Goal: Understand process/instructions

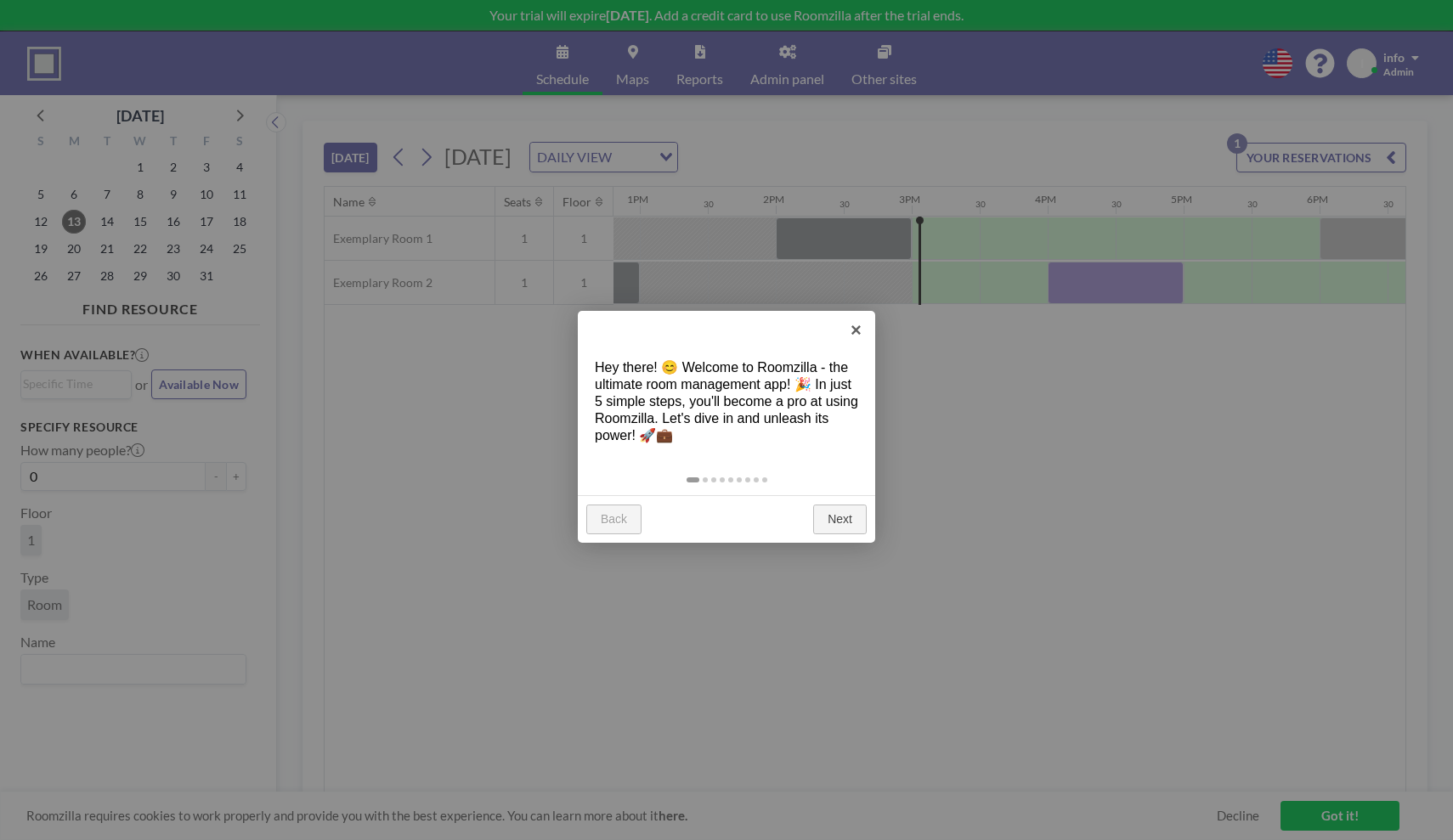
scroll to position [0, 1972]
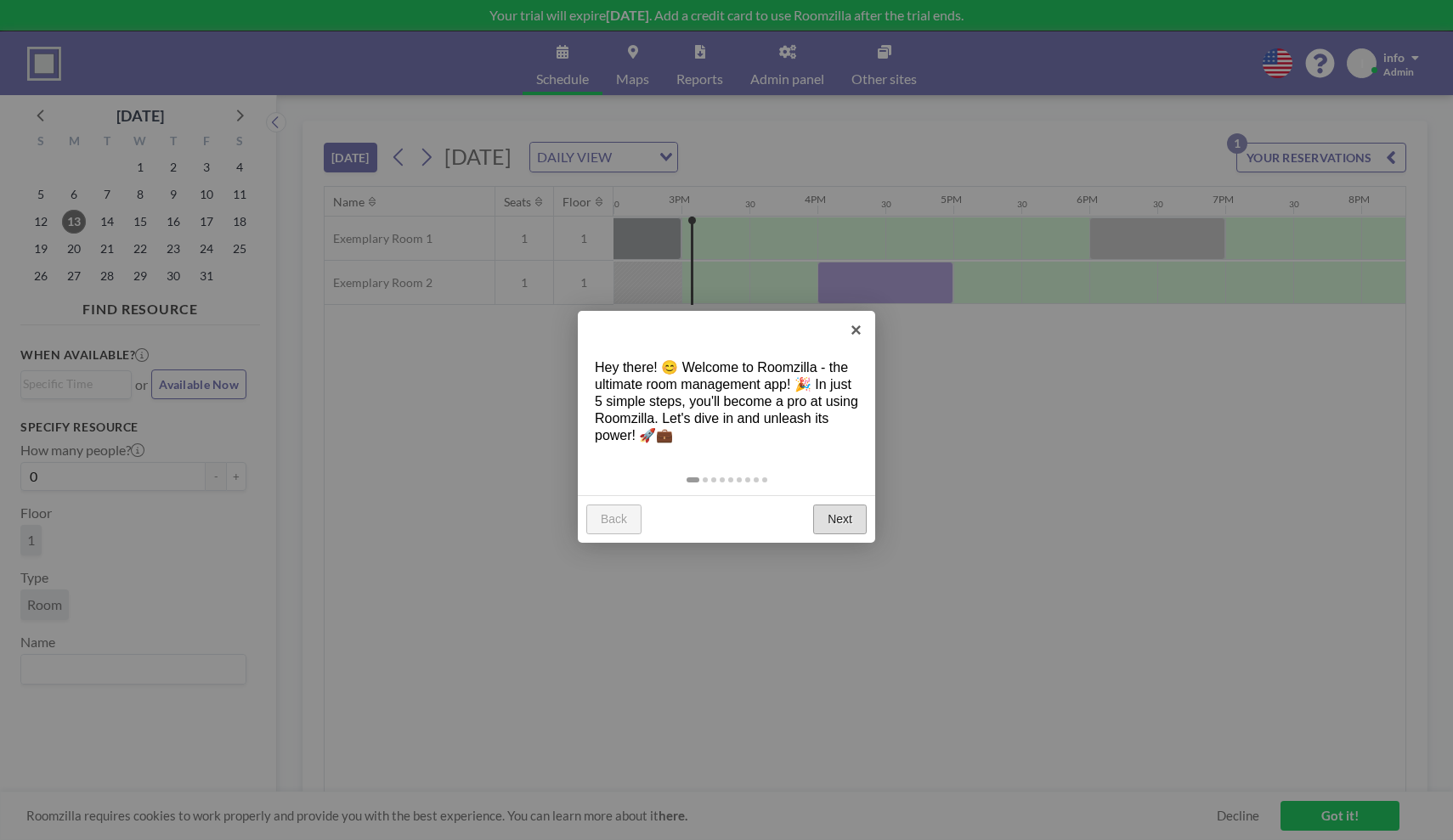
click at [845, 522] on link "Next" at bounding box center [840, 520] width 54 height 30
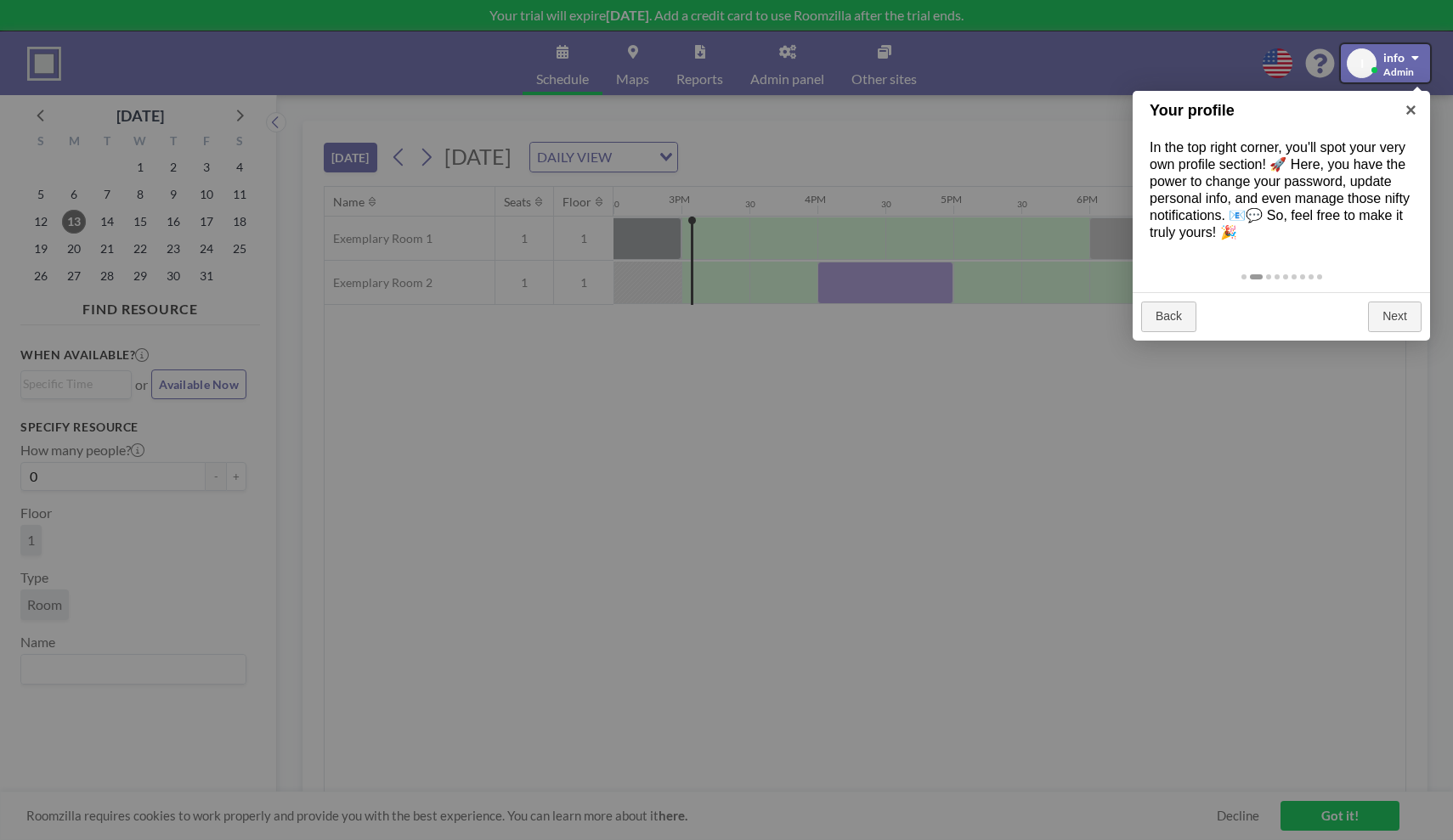
click at [1403, 59] on div at bounding box center [1386, 63] width 90 height 39
click at [1408, 59] on div at bounding box center [1386, 63] width 90 height 39
click at [1393, 61] on div at bounding box center [1386, 63] width 90 height 39
click at [1335, 815] on div at bounding box center [726, 420] width 1453 height 840
click at [1007, 58] on div at bounding box center [726, 420] width 1453 height 840
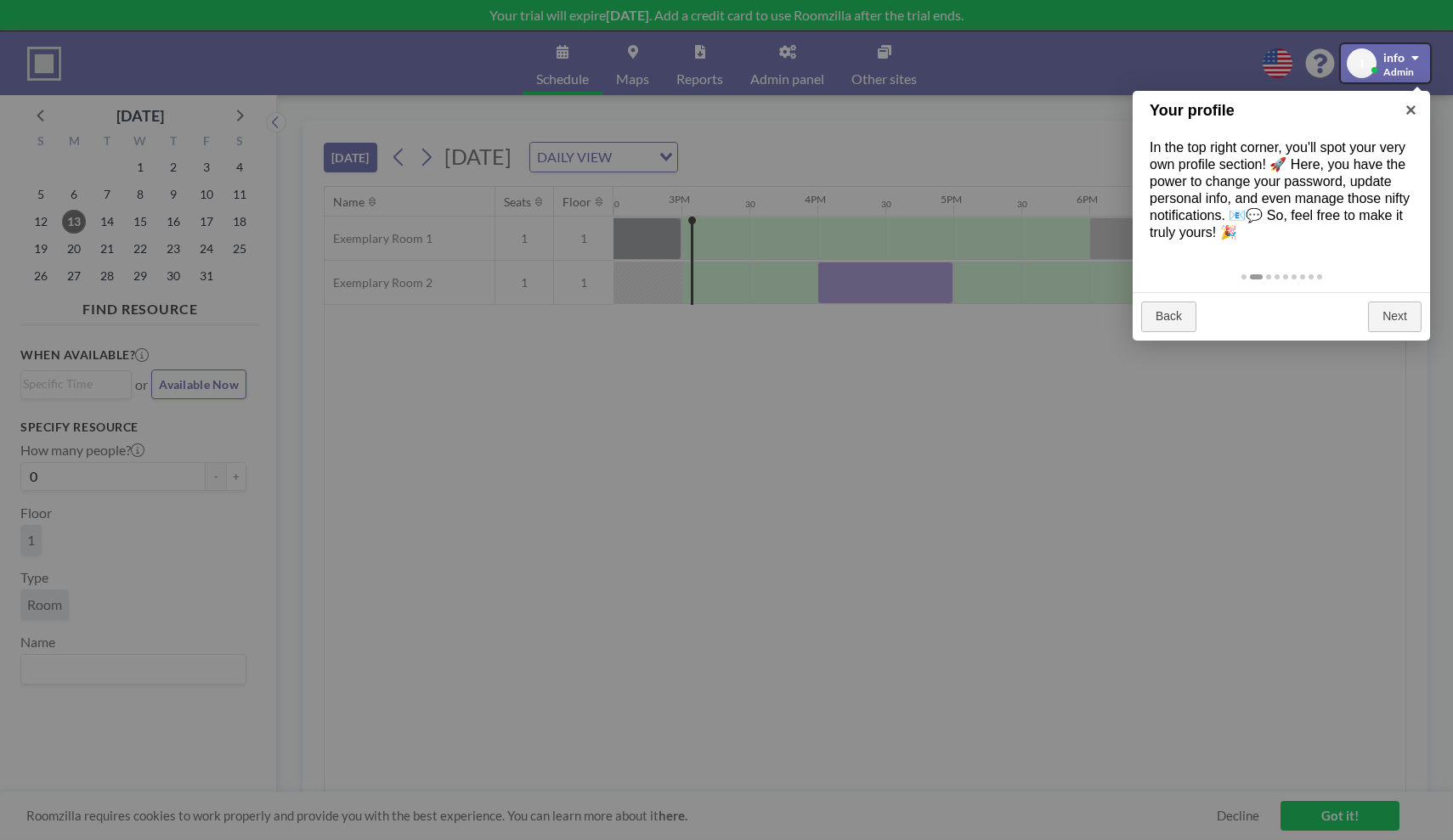
click at [1371, 69] on div at bounding box center [1386, 63] width 90 height 39
click at [1397, 59] on div at bounding box center [1386, 63] width 90 height 39
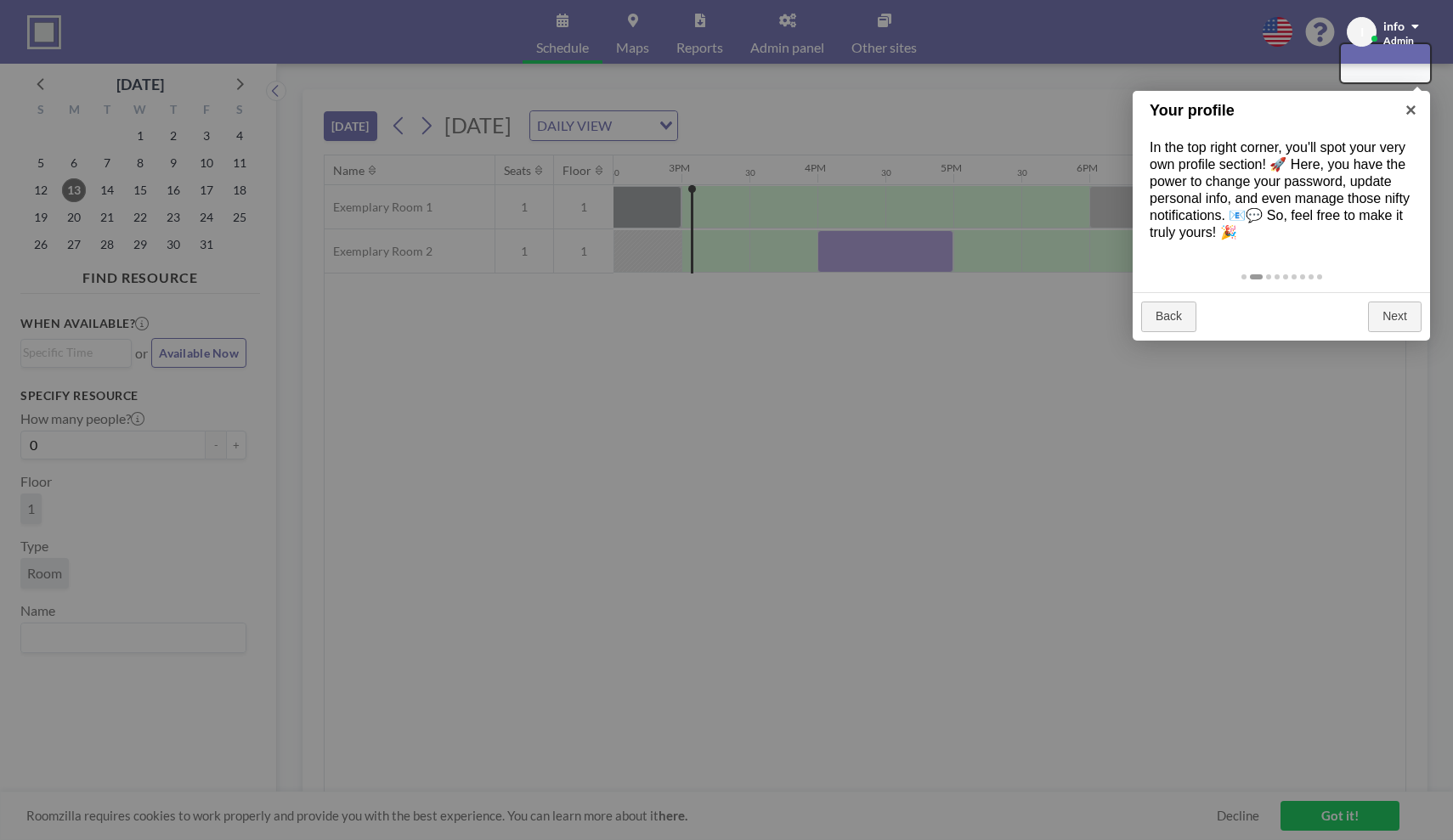
click at [1357, 822] on div at bounding box center [726, 420] width 1453 height 840
drag, startPoint x: 1406, startPoint y: 74, endPoint x: 1404, endPoint y: 59, distance: 15.1
click at [1406, 74] on div at bounding box center [1386, 63] width 90 height 39
click at [1407, 28] on div "info" at bounding box center [1401, 25] width 36 height 17
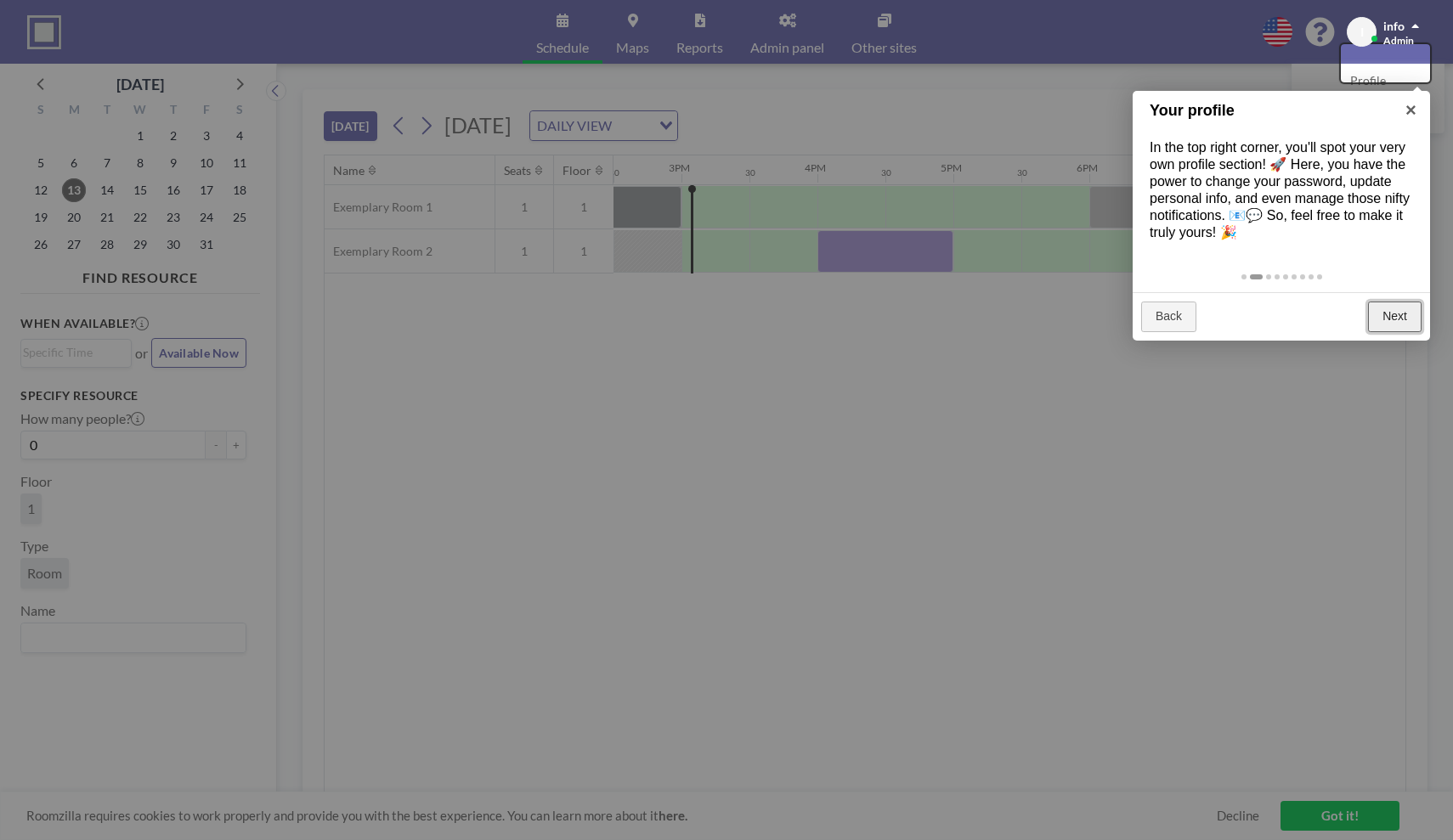
click at [1389, 317] on link "Next" at bounding box center [1395, 317] width 54 height 30
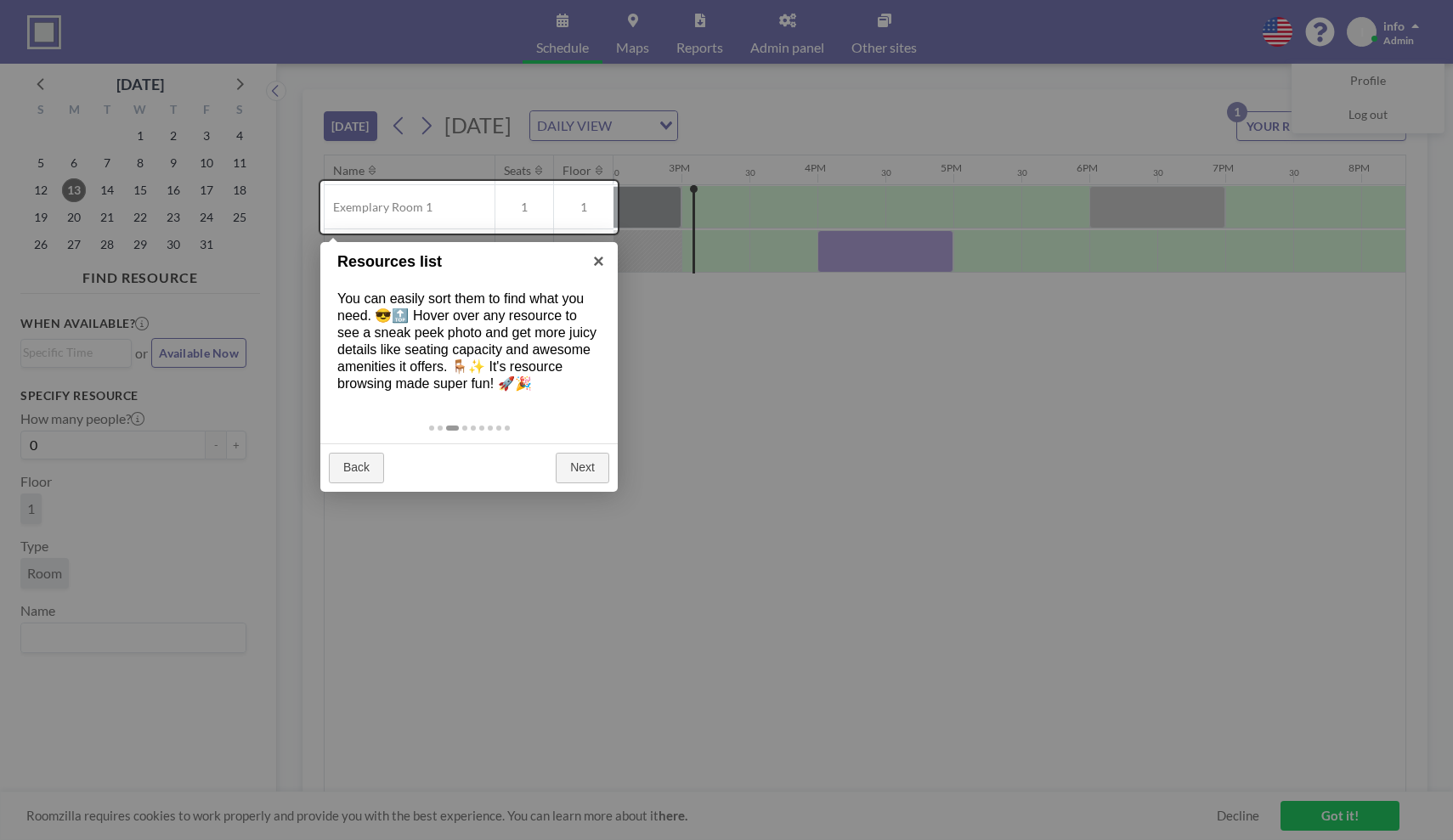
click at [570, 224] on div at bounding box center [469, 207] width 297 height 53
click at [493, 219] on div at bounding box center [469, 207] width 297 height 53
click at [562, 218] on div at bounding box center [469, 207] width 297 height 53
click at [589, 219] on div at bounding box center [469, 207] width 297 height 53
click at [621, 210] on div at bounding box center [726, 420] width 1453 height 840
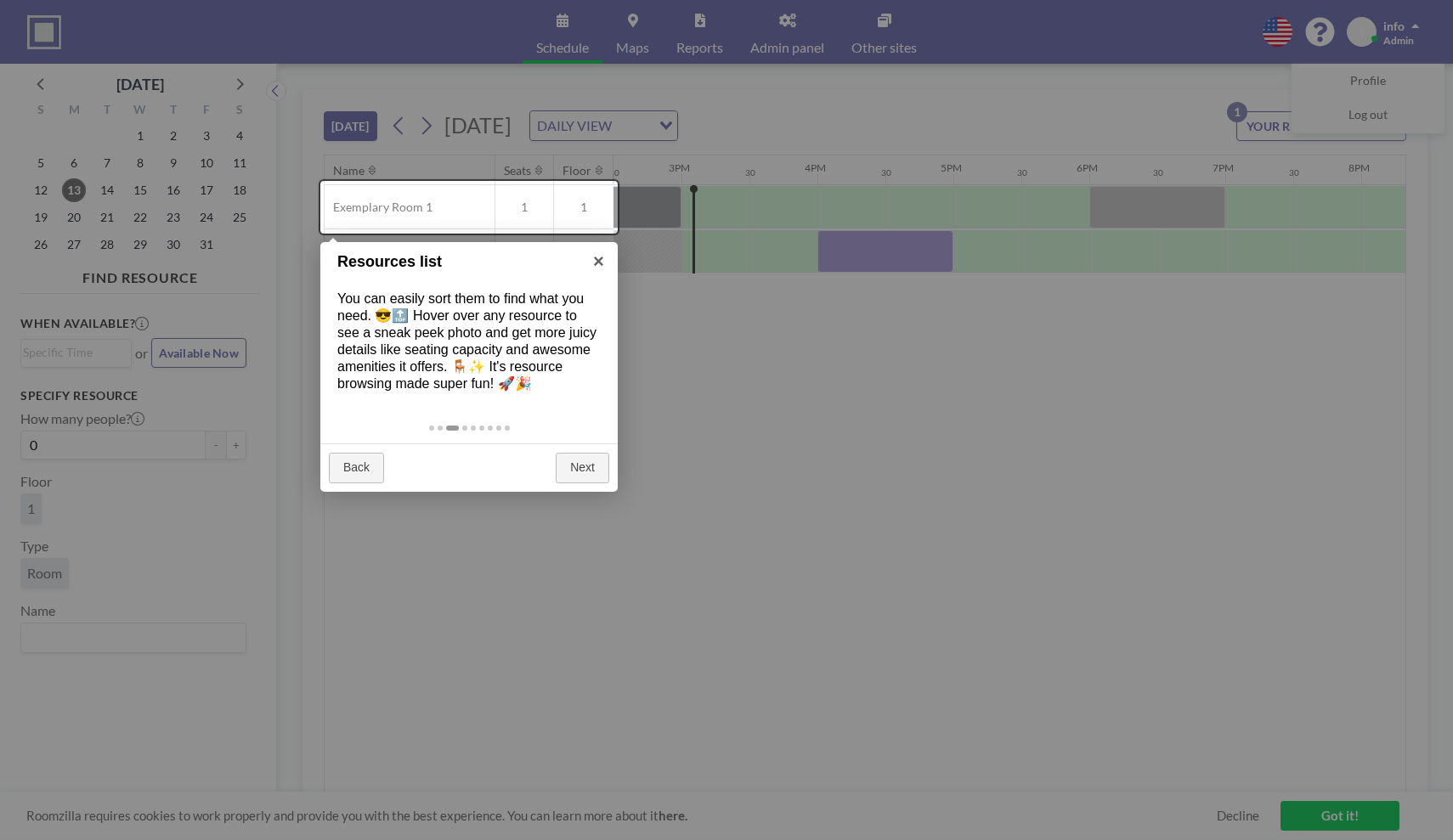
drag, startPoint x: 1002, startPoint y: 787, endPoint x: 1232, endPoint y: 789, distance: 230.0
click at [1232, 789] on div at bounding box center [726, 420] width 1453 height 840
click at [1328, 826] on div at bounding box center [726, 420] width 1453 height 840
click at [601, 207] on div at bounding box center [469, 207] width 297 height 53
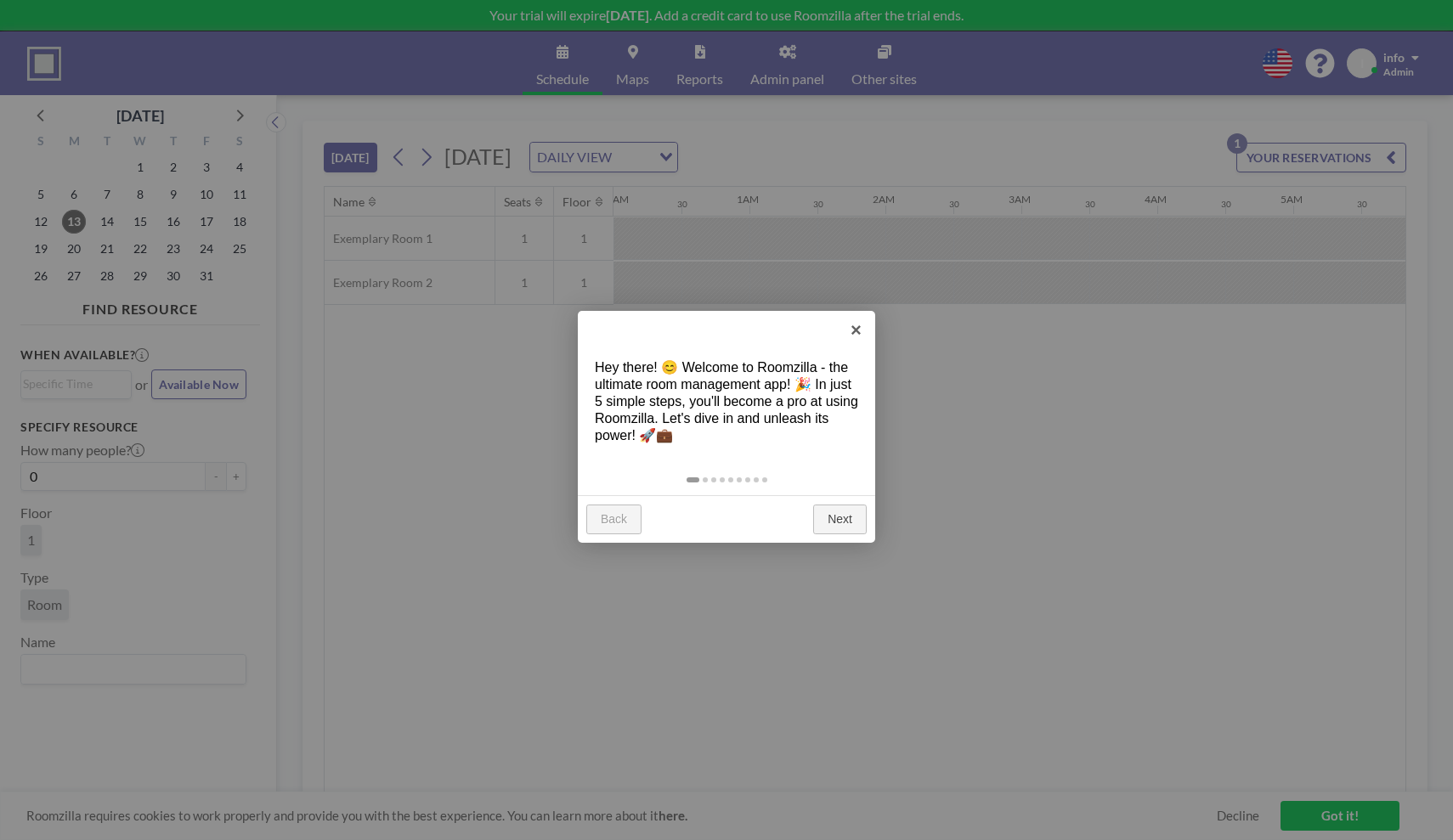
scroll to position [0, 1972]
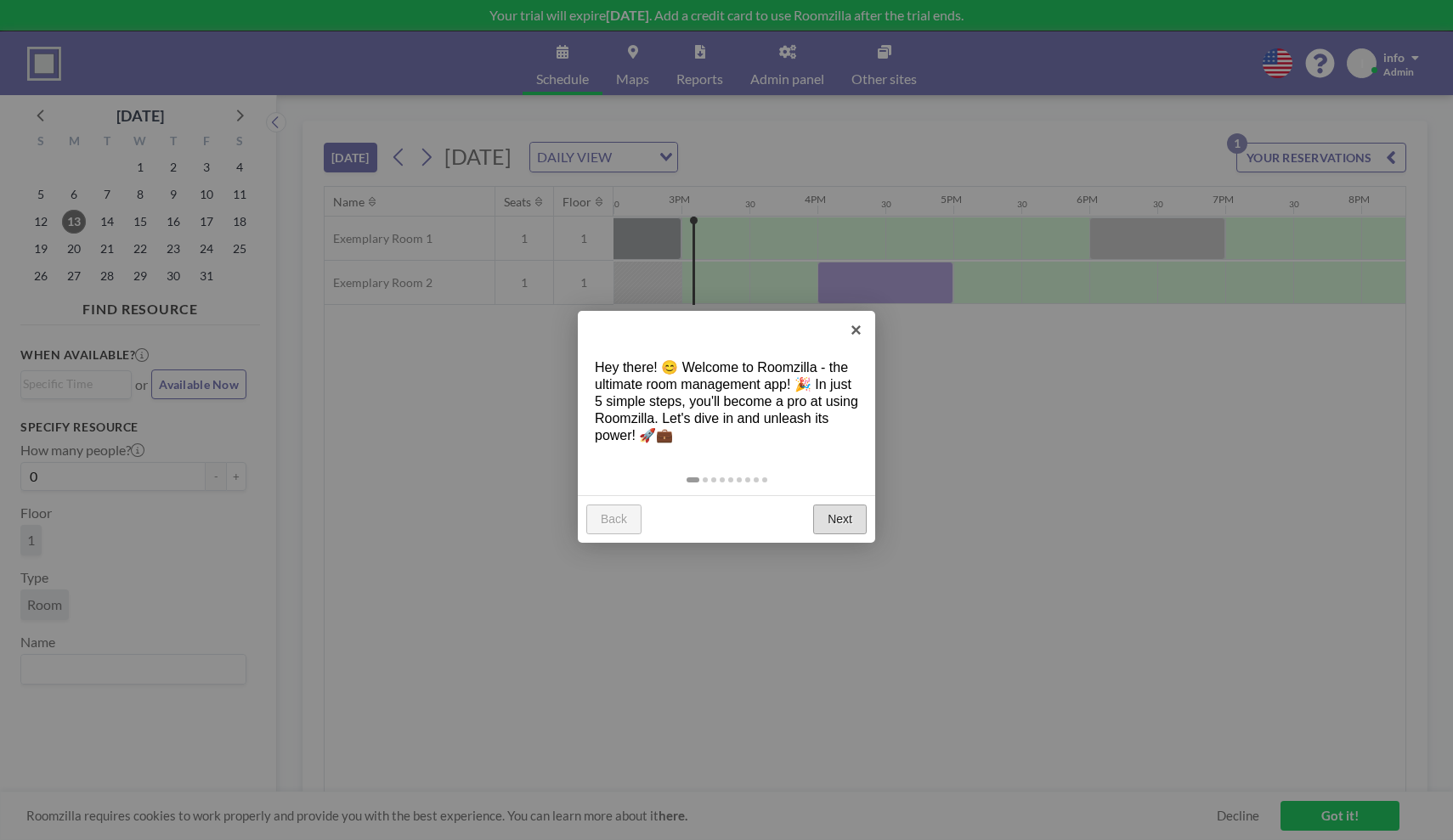
click at [851, 521] on link "Next" at bounding box center [840, 520] width 54 height 30
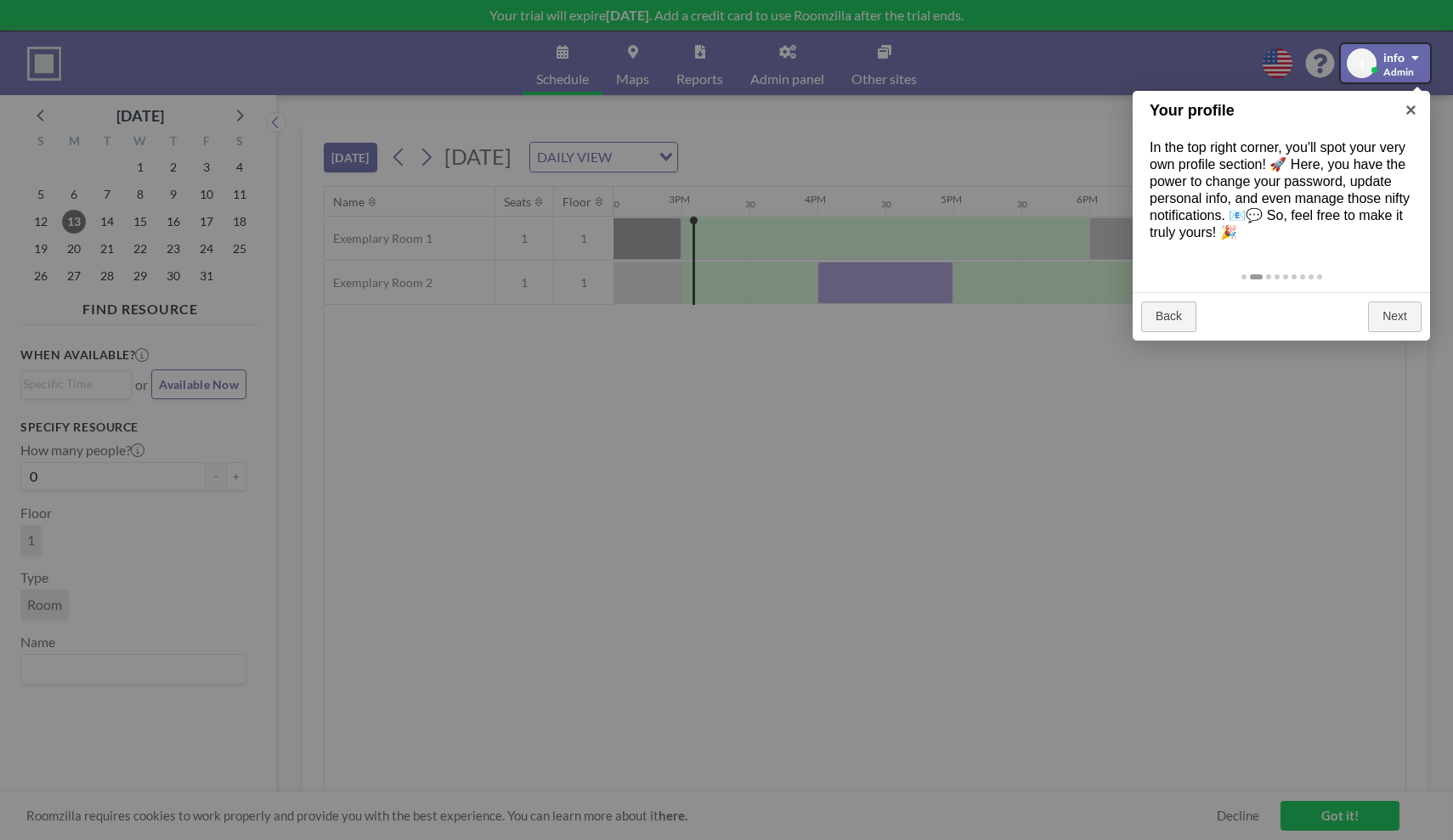
click at [1358, 823] on div at bounding box center [726, 420] width 1453 height 840
click at [1405, 58] on div at bounding box center [1386, 63] width 90 height 39
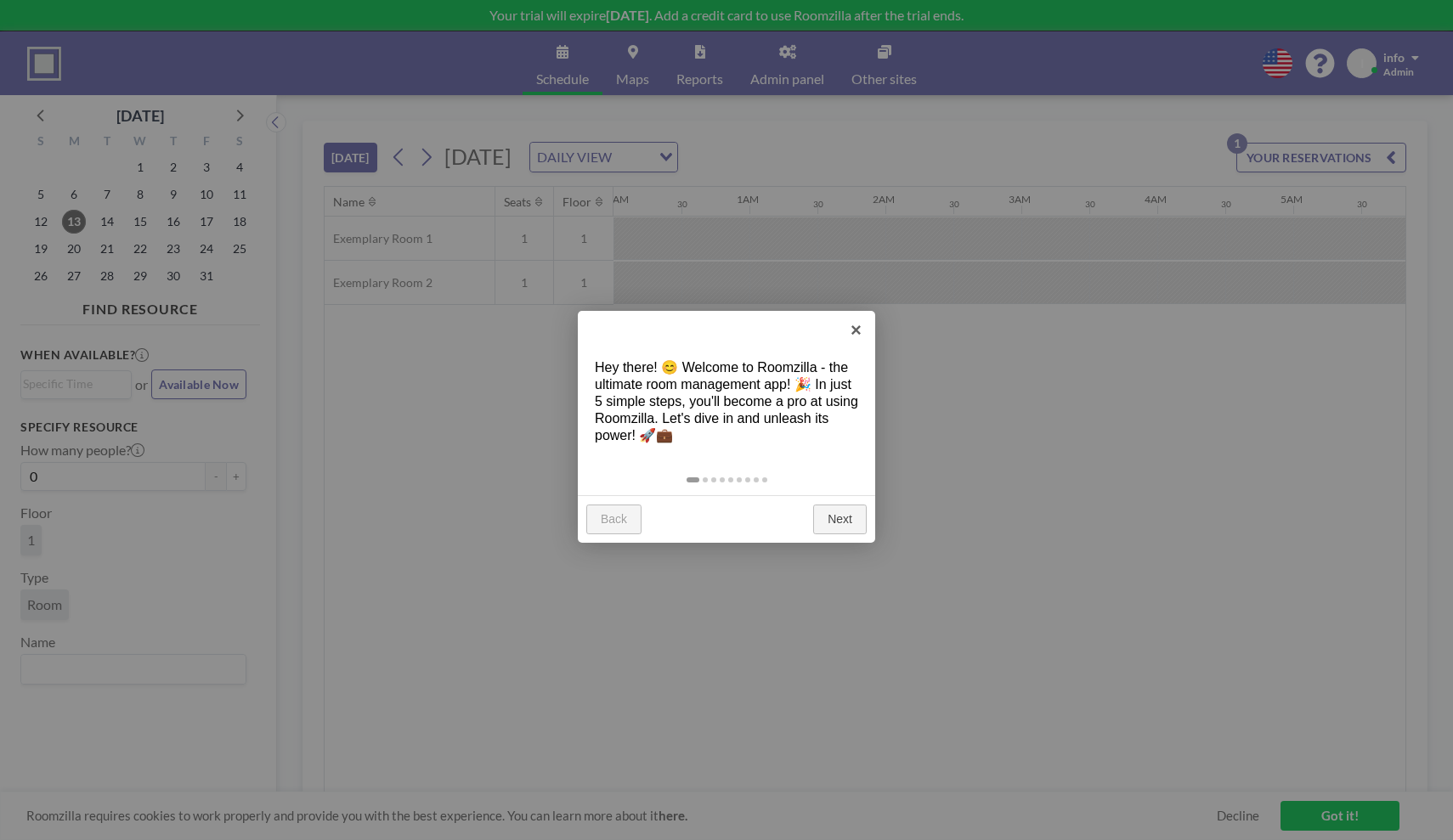
scroll to position [0, 1972]
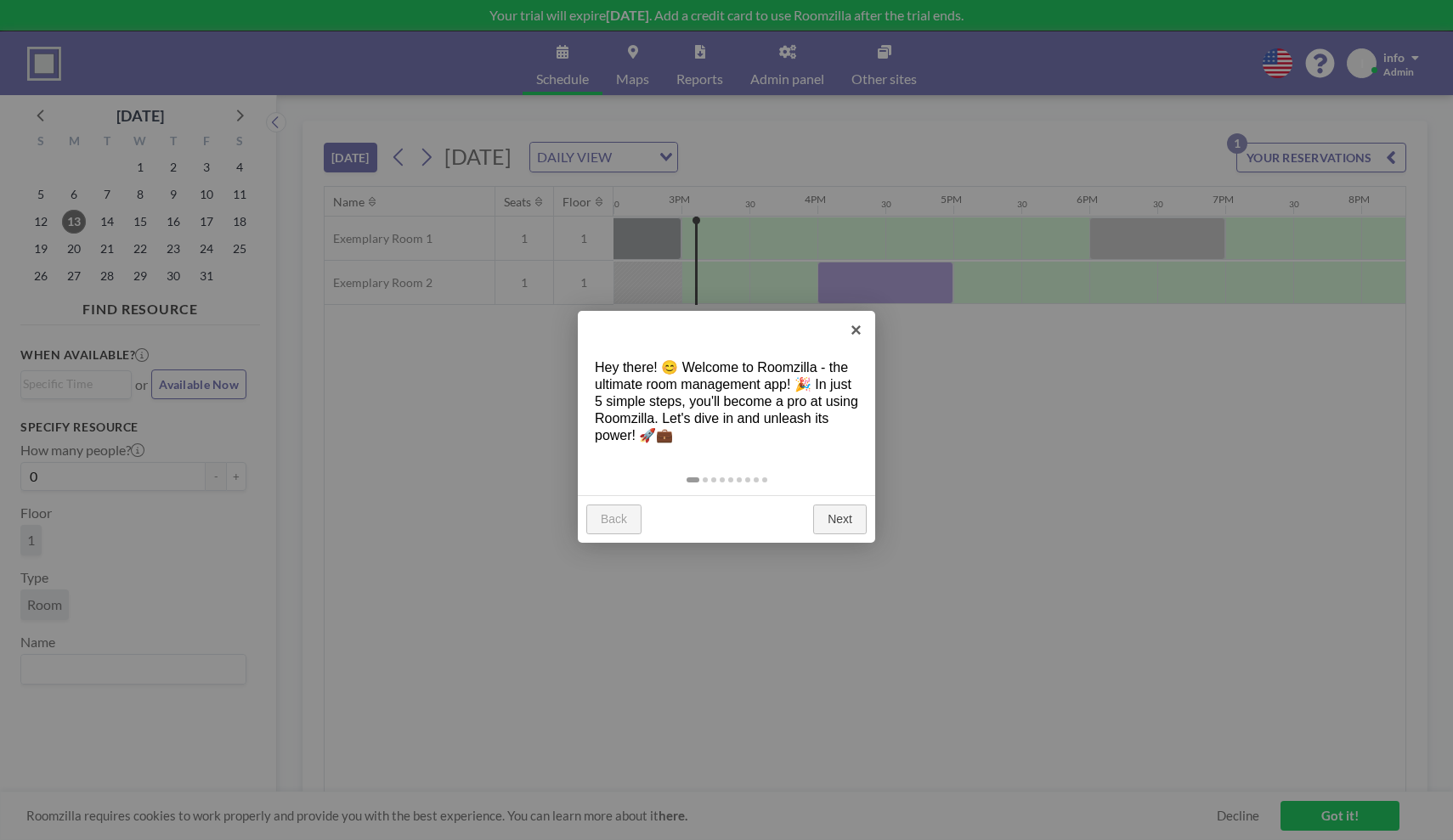
drag, startPoint x: 786, startPoint y: 463, endPoint x: 694, endPoint y: 461, distance: 92.0
click at [694, 461] on div at bounding box center [726, 478] width 297 height 34
click at [837, 521] on link "Next" at bounding box center [840, 520] width 54 height 30
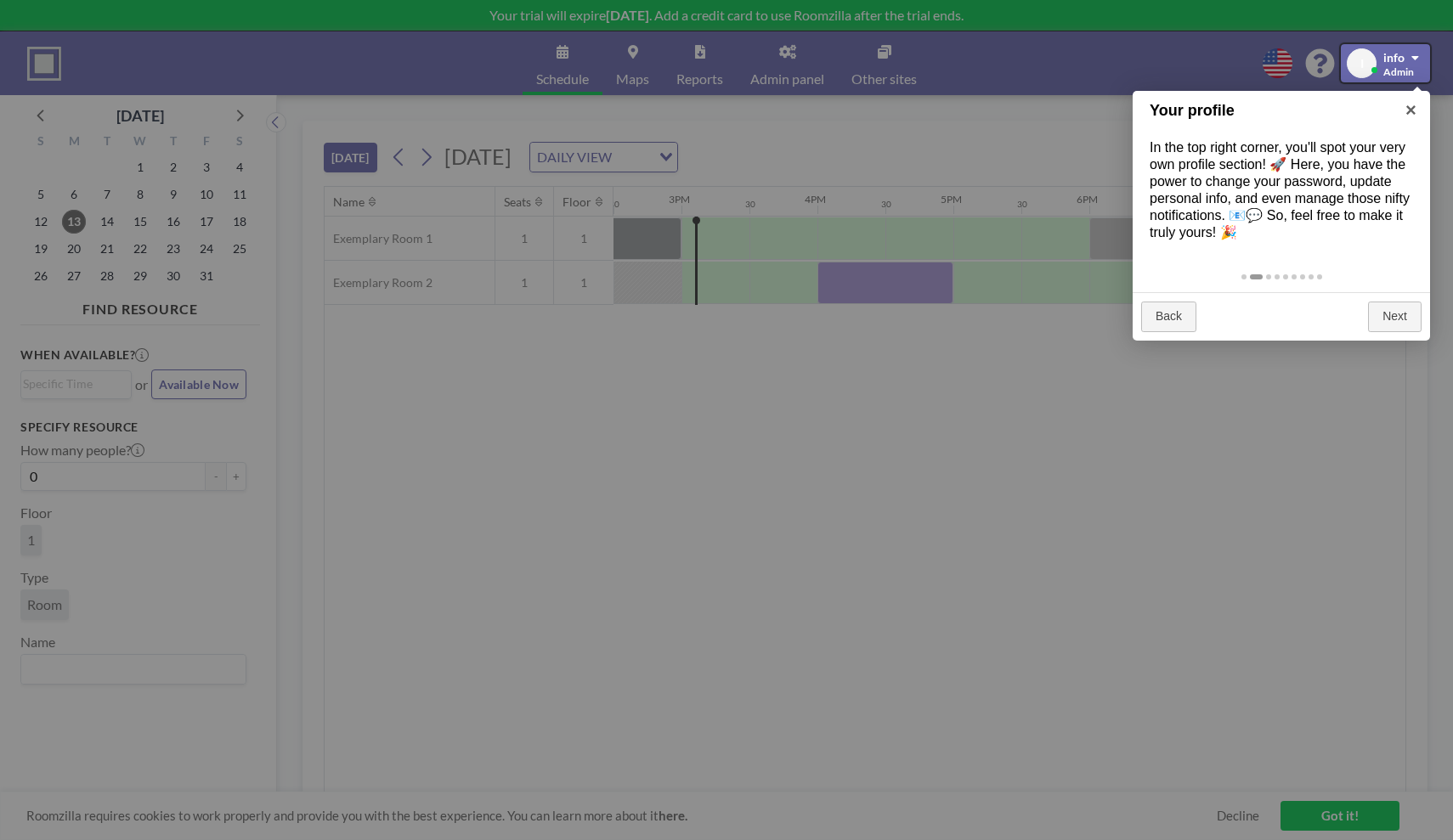
click at [1366, 815] on div at bounding box center [726, 420] width 1453 height 840
click at [1407, 62] on div at bounding box center [1386, 63] width 90 height 39
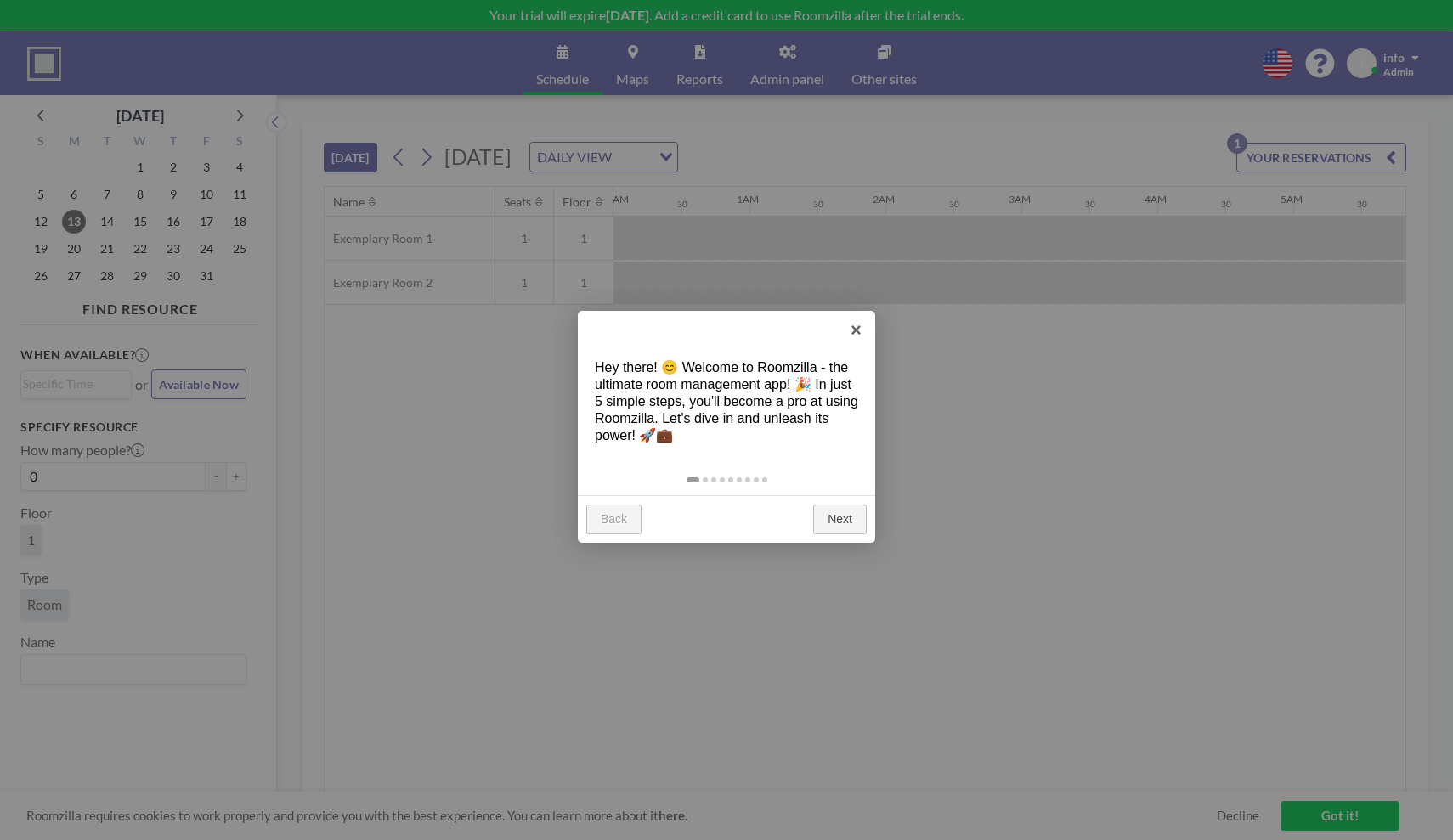
scroll to position [0, 1972]
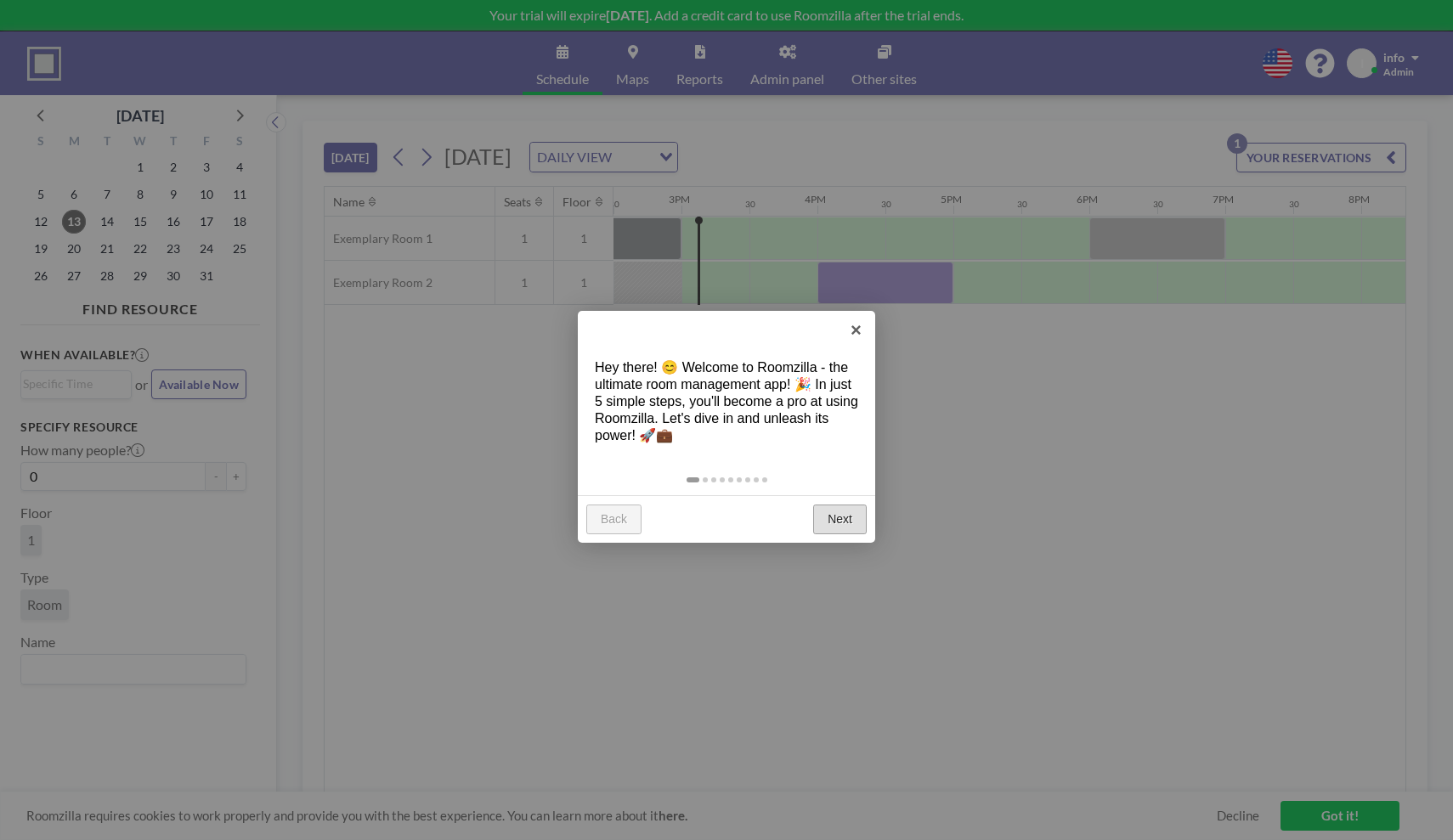
click at [844, 523] on link "Next" at bounding box center [840, 520] width 54 height 30
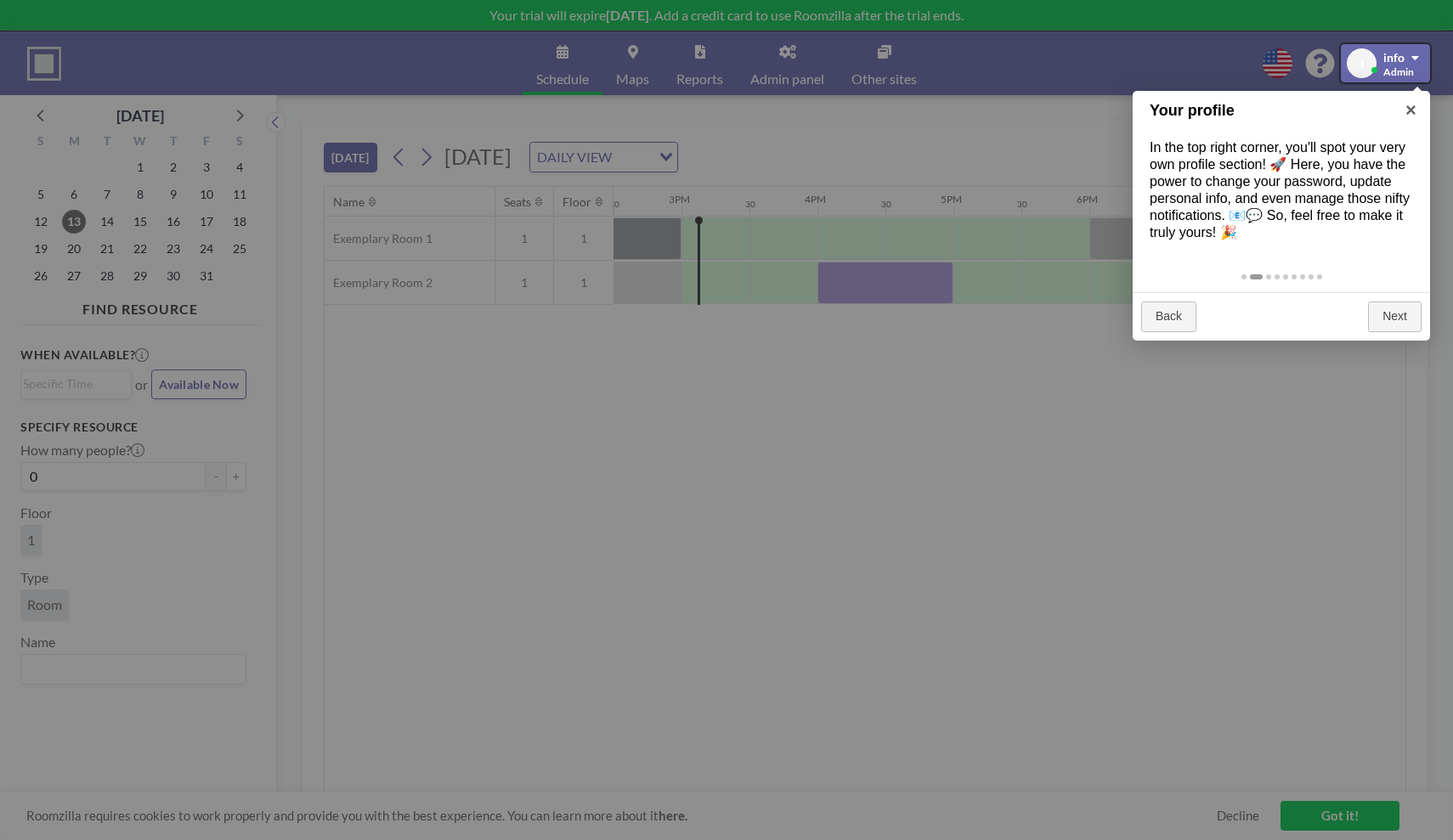
click at [1269, 68] on div at bounding box center [726, 420] width 1453 height 840
